Goal: Information Seeking & Learning: Find specific page/section

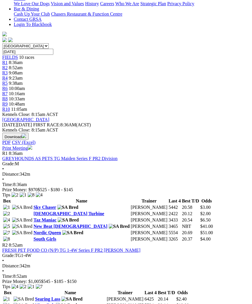
scroll to position [0, 3]
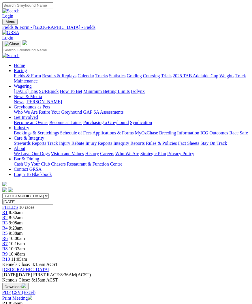
click at [5, 23] on img "Toggle navigation" at bounding box center [5, 23] width 0 height 0
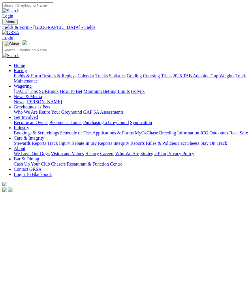
scroll to position [0, 3]
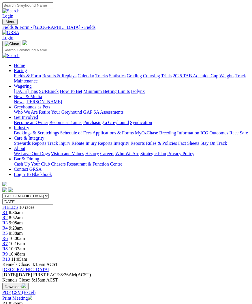
click at [41, 76] on link "Fields & Form" at bounding box center [27, 75] width 27 height 5
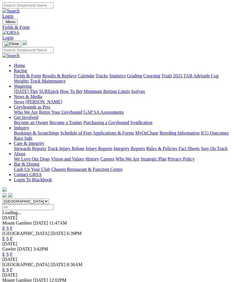
click at [13, 236] on link "F" at bounding box center [11, 238] width 3 height 5
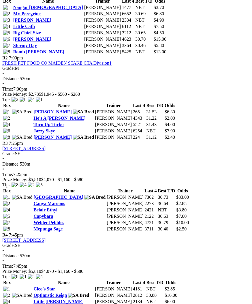
scroll to position [360, 0]
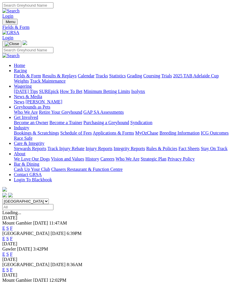
click at [13, 267] on link "F" at bounding box center [11, 269] width 3 height 5
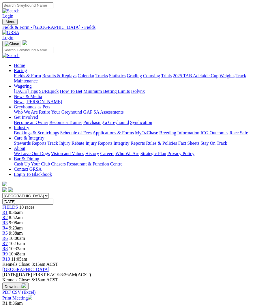
click at [8, 226] on link "R4" at bounding box center [4, 228] width 5 height 5
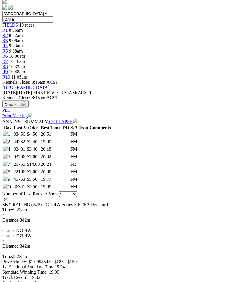
scroll to position [198, 0]
